Goal: Task Accomplishment & Management: Manage account settings

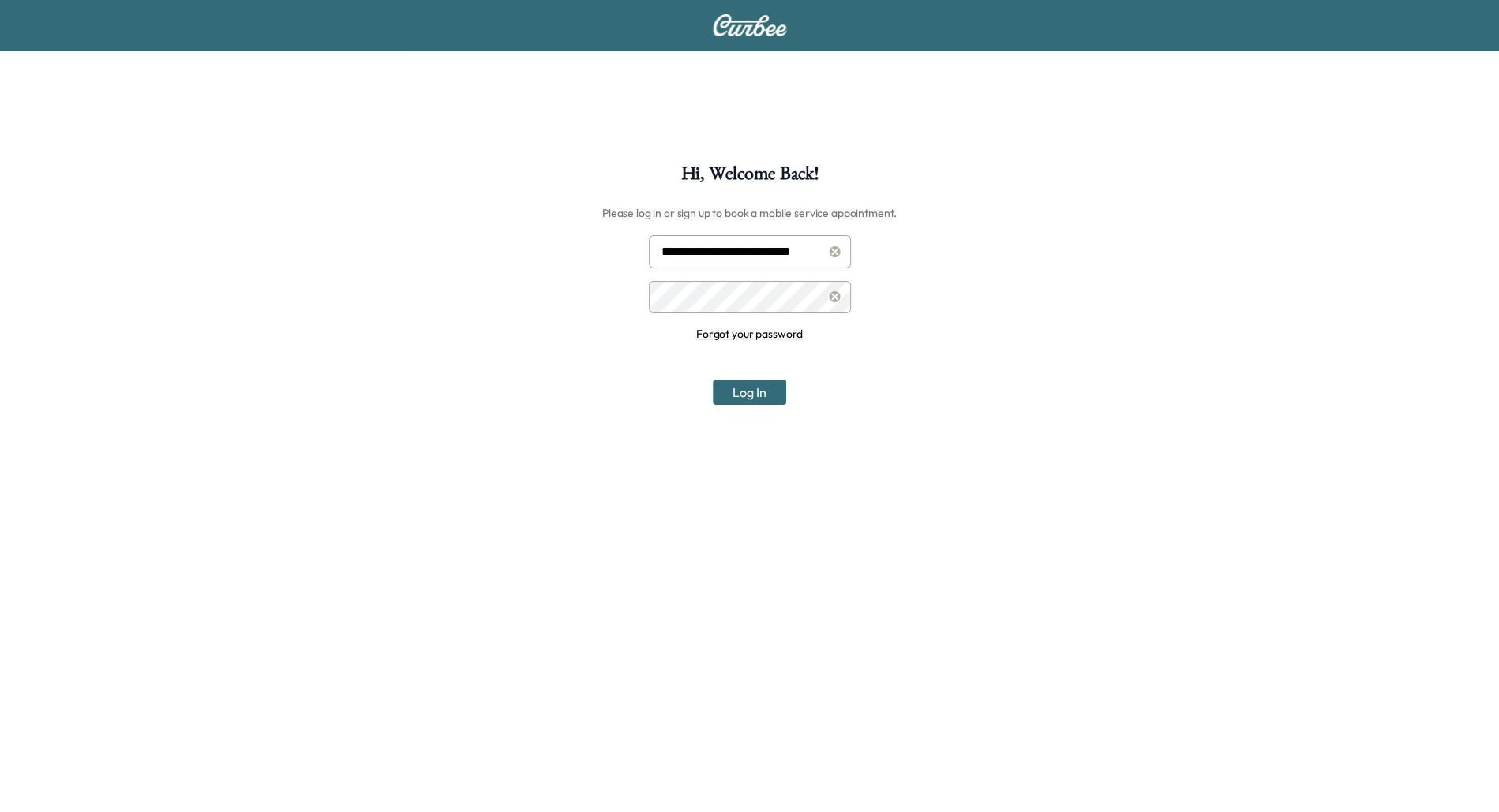
click at [768, 390] on button "Log In" at bounding box center [750, 392] width 74 height 25
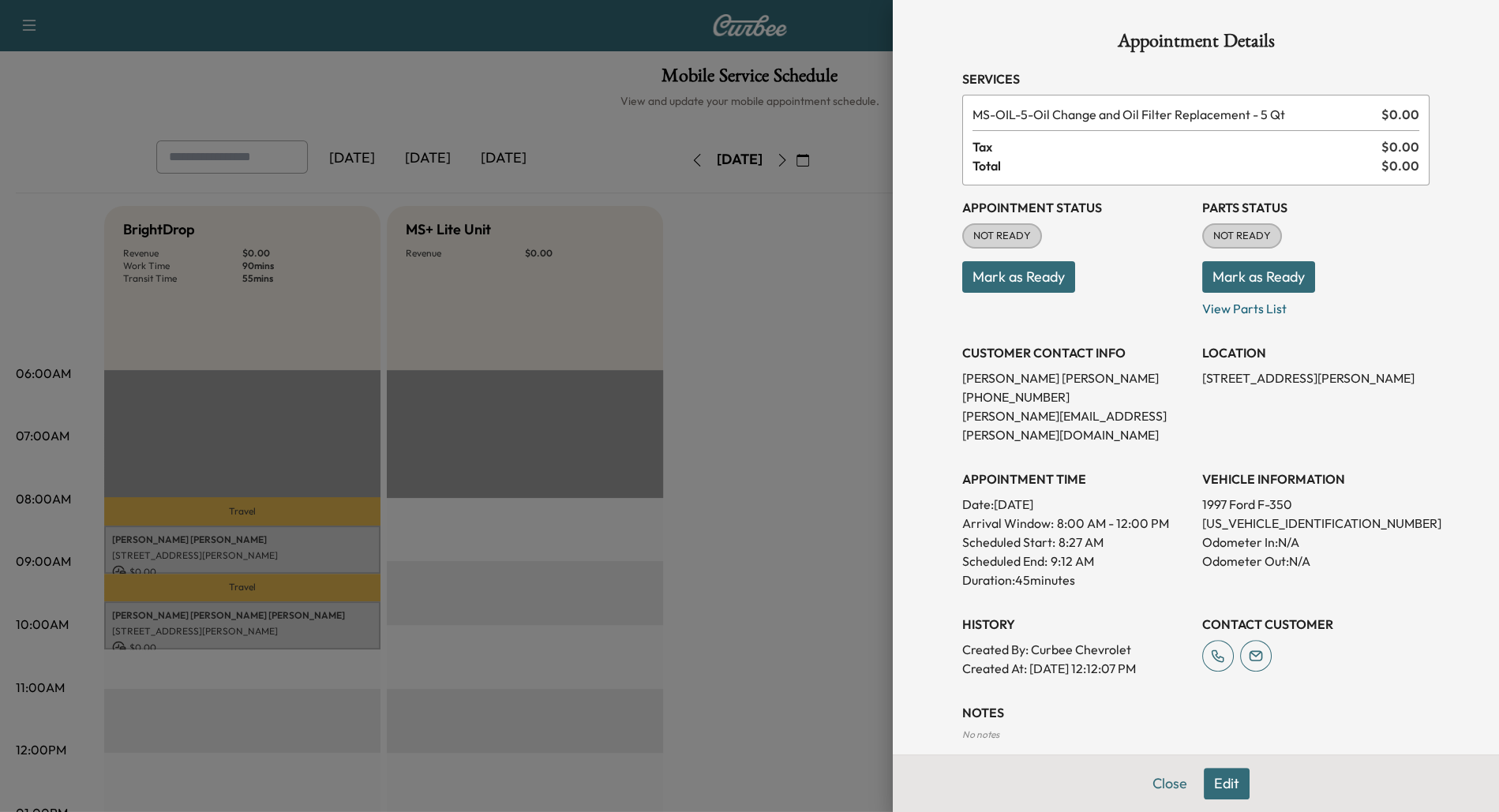
click at [763, 346] on div at bounding box center [750, 406] width 1499 height 812
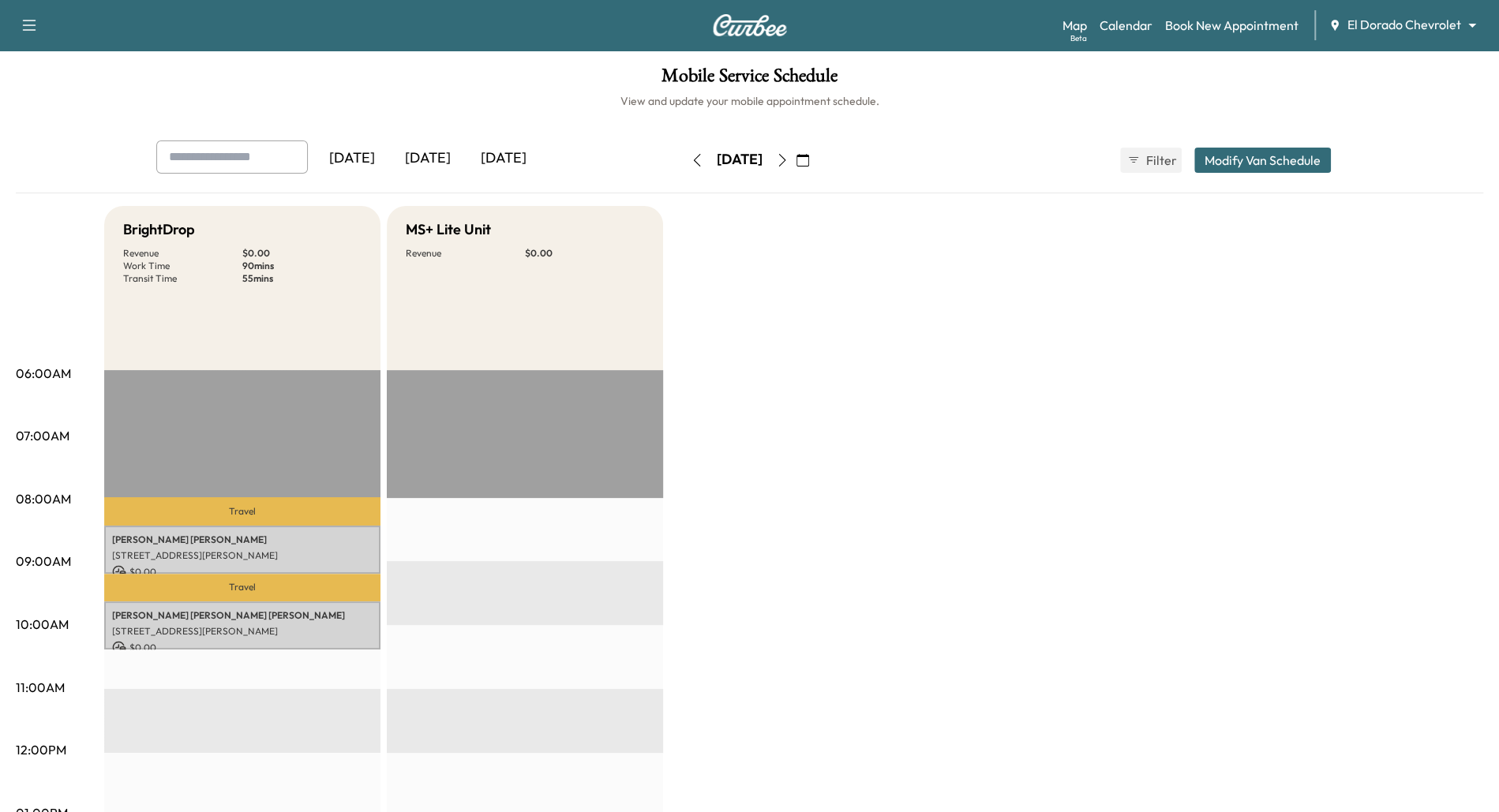
click at [29, 18] on icon "button" at bounding box center [29, 25] width 19 height 19
click at [48, 88] on button "Log Out" at bounding box center [56, 89] width 59 height 25
